Goal: Information Seeking & Learning: Learn about a topic

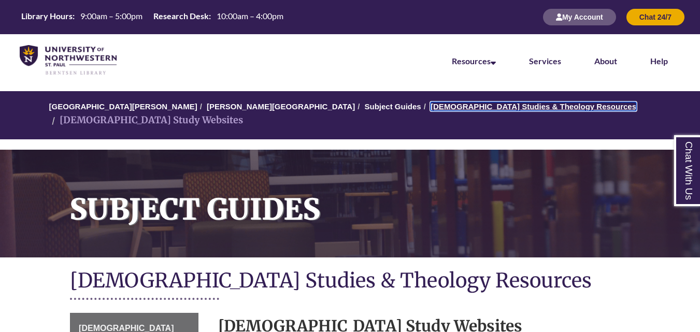
click at [430, 109] on link "[DEMOGRAPHIC_DATA] Studies & Theology Resources" at bounding box center [533, 106] width 206 height 9
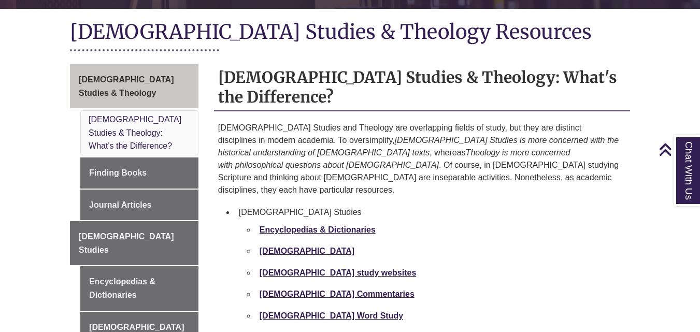
scroll to position [269, 0]
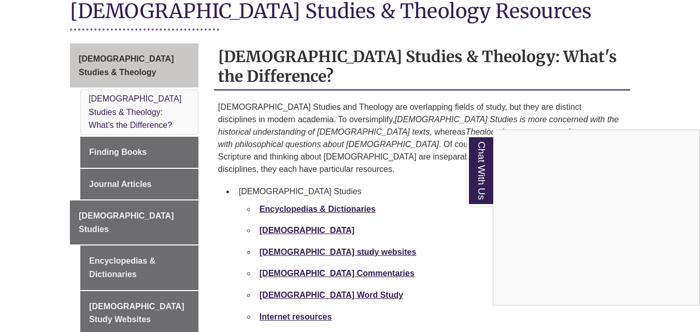
click at [309, 250] on div "Chat With Us" at bounding box center [350, 166] width 700 height 332
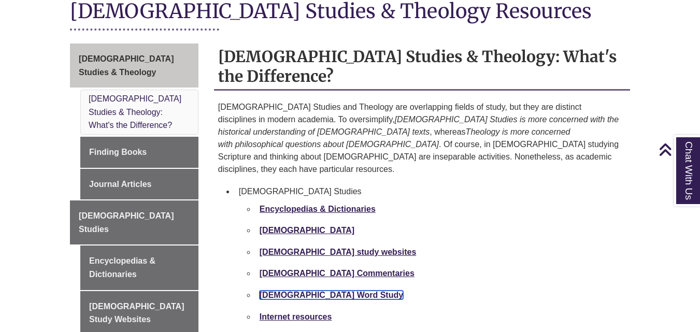
click at [309, 291] on link "[DEMOGRAPHIC_DATA] Word Study" at bounding box center [330, 295] width 143 height 9
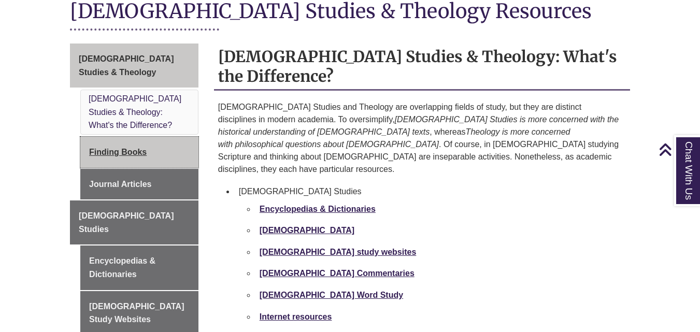
click at [120, 137] on link "Finding Books" at bounding box center [139, 152] width 118 height 31
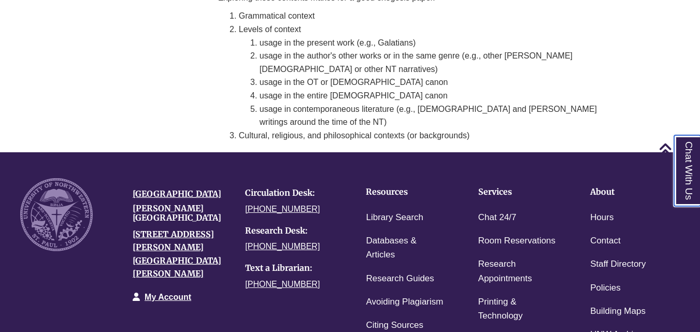
scroll to position [1878, 0]
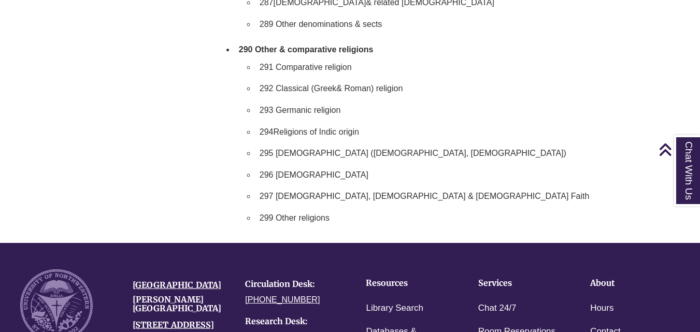
scroll to position [2271, 0]
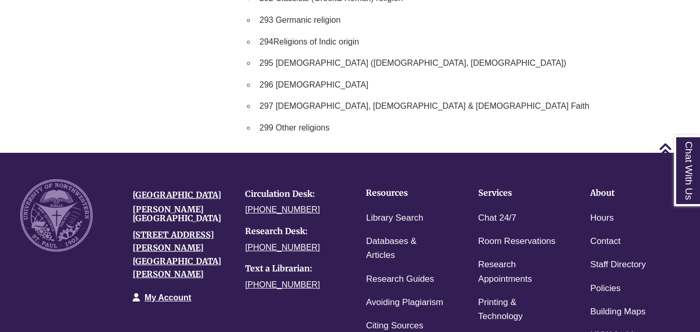
drag, startPoint x: 693, startPoint y: 7, endPoint x: 704, endPoint y: 5, distance: 11.5
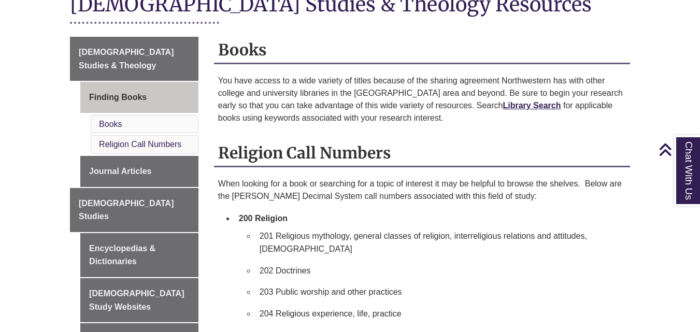
scroll to position [255, 0]
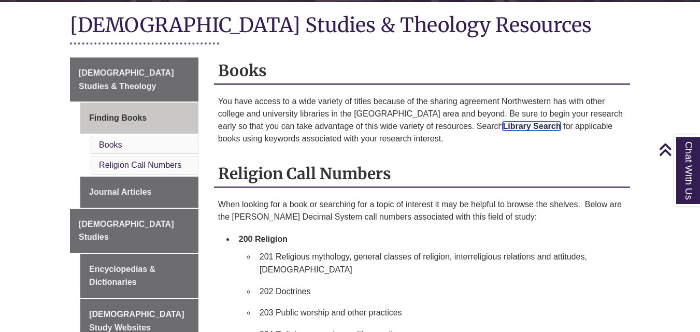
click at [506, 122] on link "Library Search" at bounding box center [531, 126] width 58 height 9
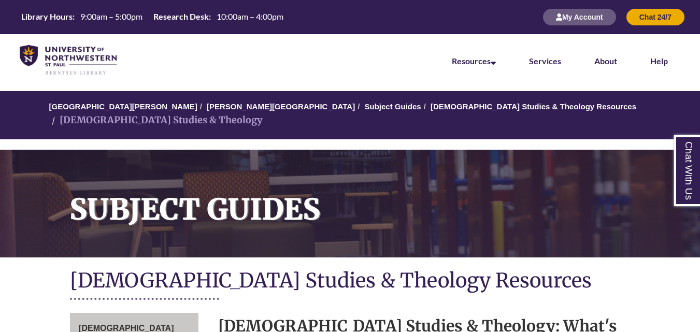
scroll to position [269, 0]
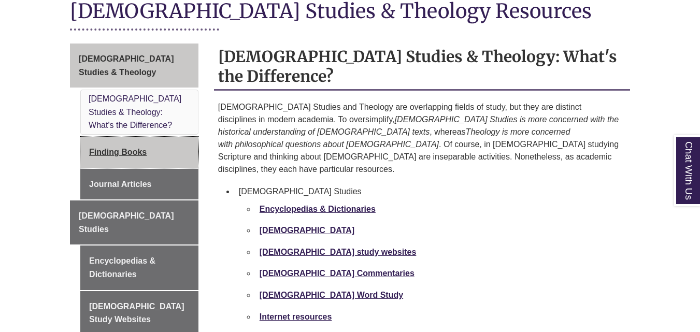
click at [127, 137] on link "Finding Books" at bounding box center [139, 152] width 118 height 31
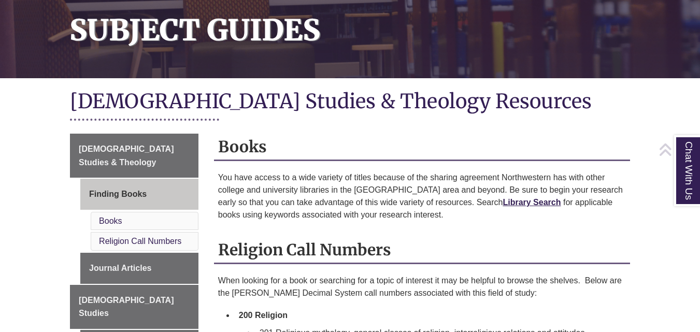
scroll to position [200, 0]
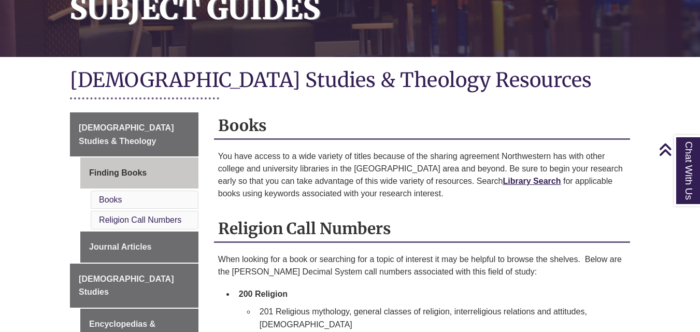
click at [491, 163] on p "You have access to a wide variety of titles because of the sharing agreement No…" at bounding box center [422, 175] width 408 height 50
click at [502, 177] on link "Library Search" at bounding box center [531, 181] width 58 height 9
